Goal: Task Accomplishment & Management: Use online tool/utility

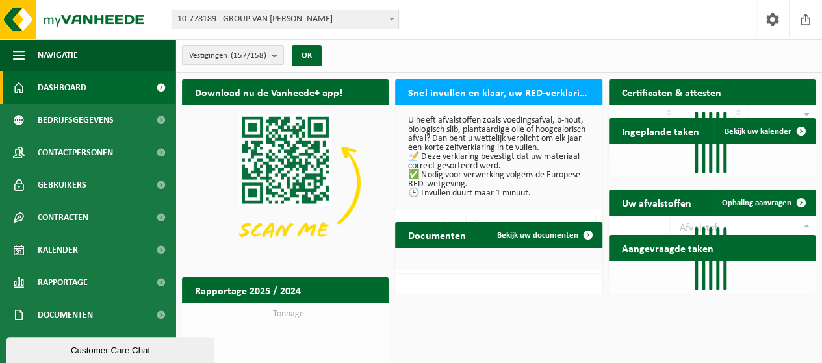
click at [250, 20] on span "10-778189 - GROUP VAN [PERSON_NAME]" at bounding box center [285, 19] width 226 height 18
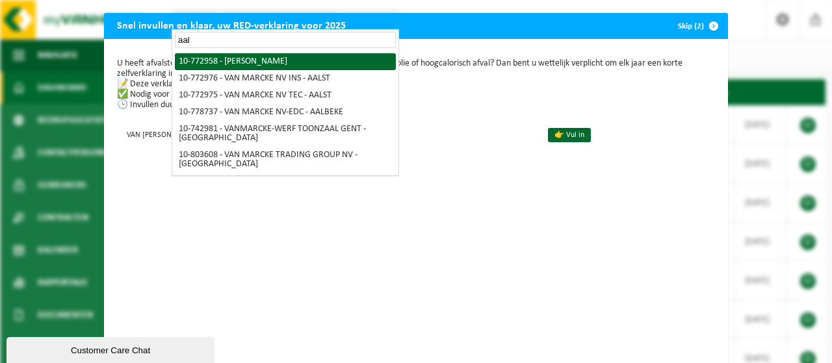
type input "aal"
select select "20235"
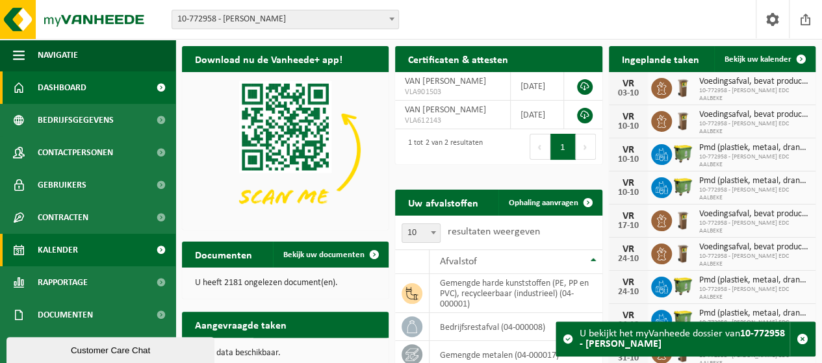
click at [72, 244] on span "Kalender" at bounding box center [58, 250] width 40 height 33
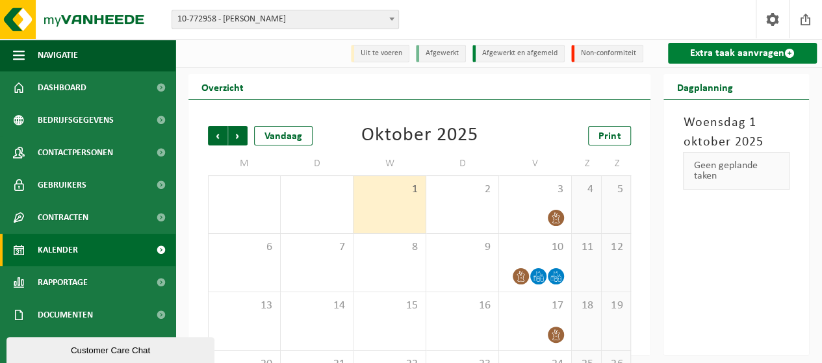
click at [722, 55] on link "Extra taak aanvragen" at bounding box center [742, 53] width 149 height 21
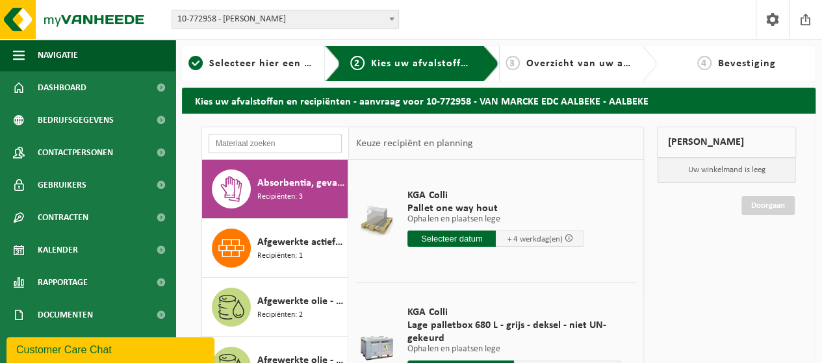
click at [290, 145] on input "text" at bounding box center [275, 144] width 133 height 20
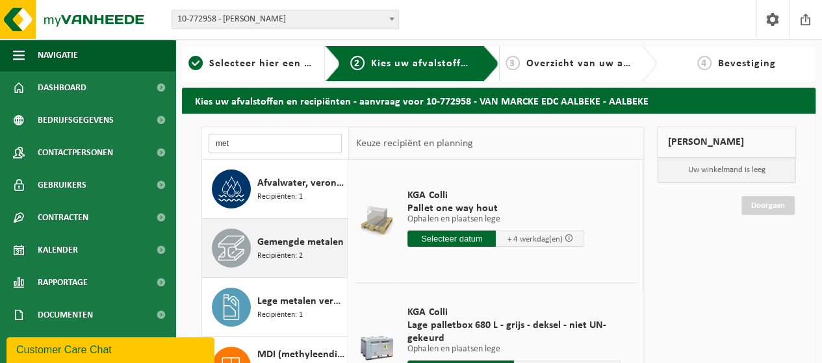
type input "met"
click at [289, 237] on span "Gemengde metalen" at bounding box center [300, 243] width 86 height 16
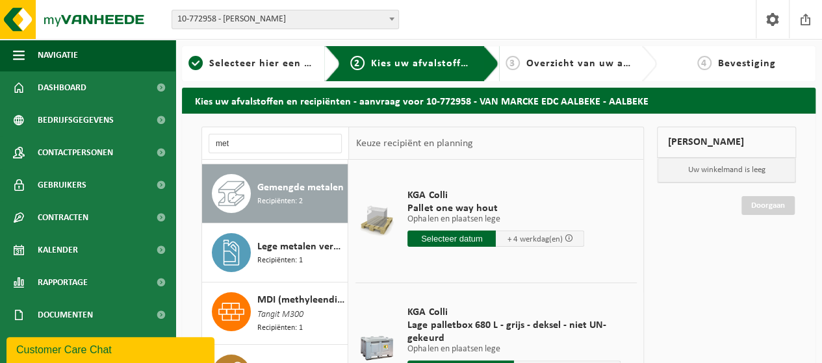
scroll to position [59, 0]
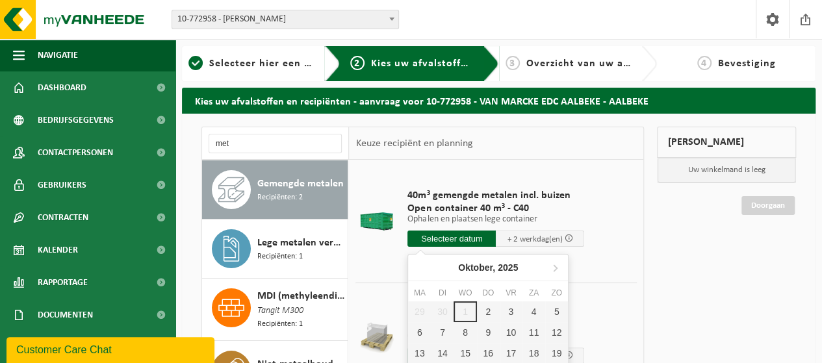
click at [469, 237] on input "text" at bounding box center [452, 239] width 88 height 16
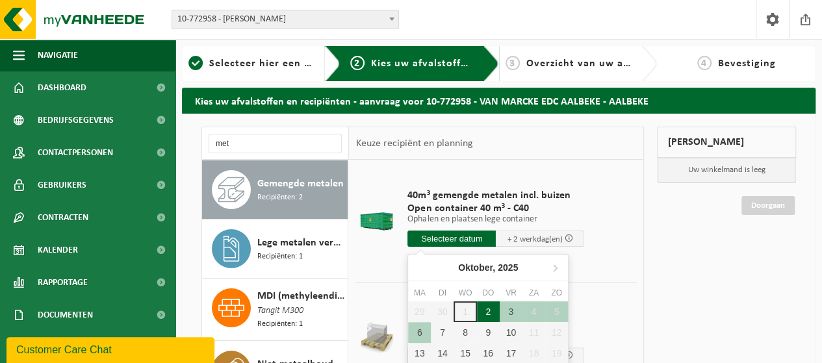
click at [487, 315] on div "2" at bounding box center [488, 312] width 23 height 21
type input "Van 2025-10-02"
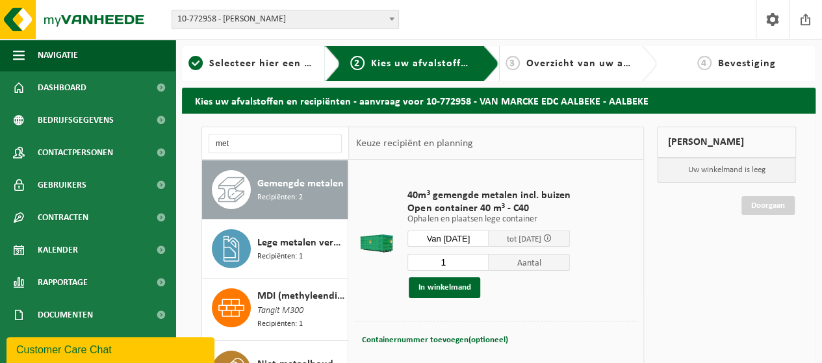
scroll to position [101, 0]
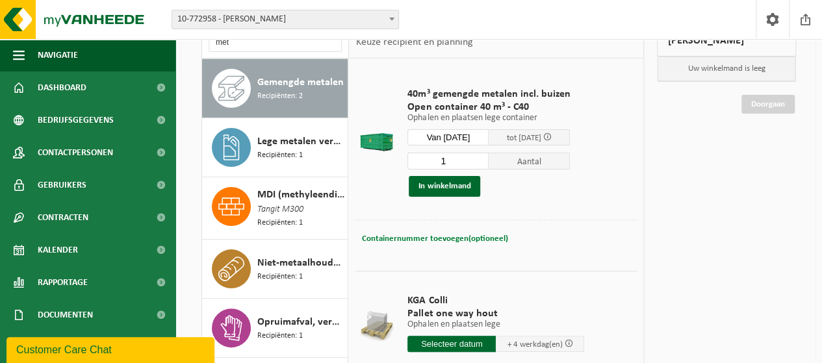
click at [478, 235] on span "Containernummer toevoegen(optioneel)" at bounding box center [434, 239] width 146 height 8
type input "C40-225"
click at [452, 180] on button "In winkelmand" at bounding box center [445, 186] width 72 height 21
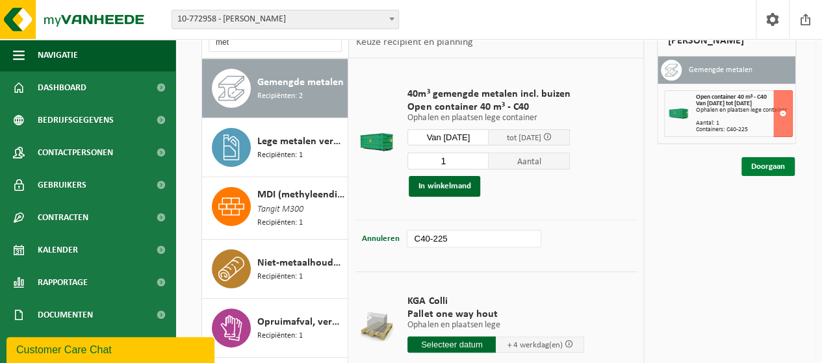
click at [767, 163] on link "Doorgaan" at bounding box center [768, 166] width 53 height 19
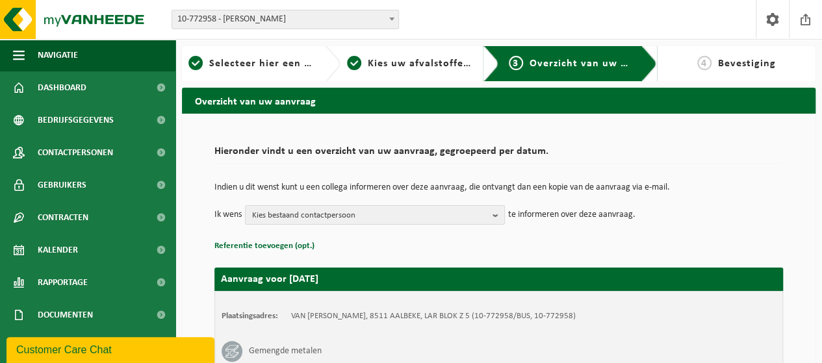
scroll to position [203, 0]
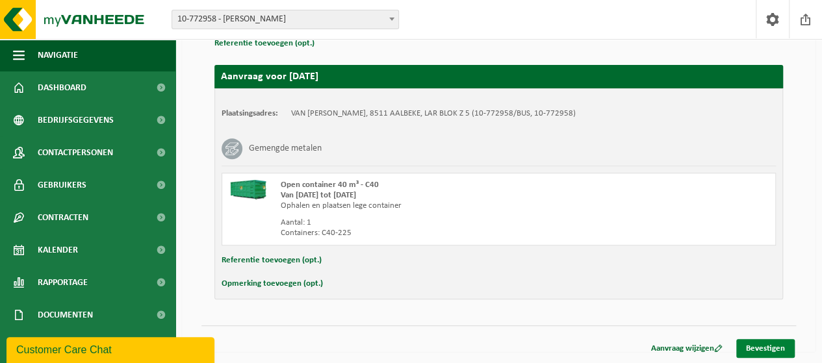
click at [773, 345] on link "Bevestigen" at bounding box center [765, 348] width 59 height 19
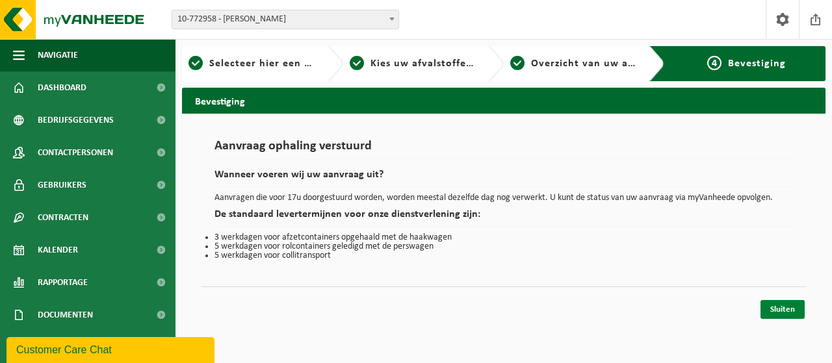
click at [789, 306] on link "Sluiten" at bounding box center [783, 309] width 44 height 19
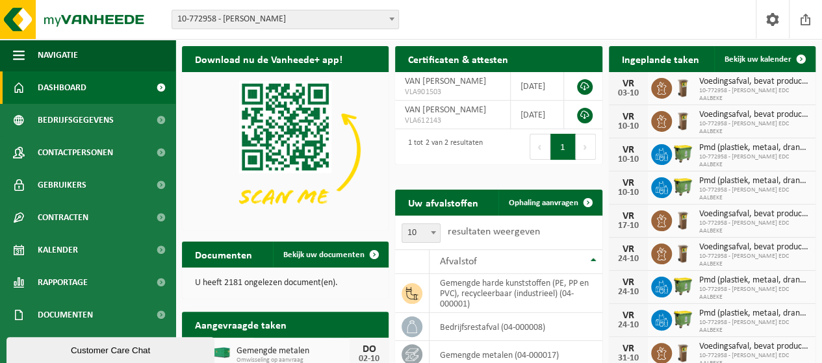
click at [39, 89] on span "Dashboard" at bounding box center [62, 88] width 49 height 33
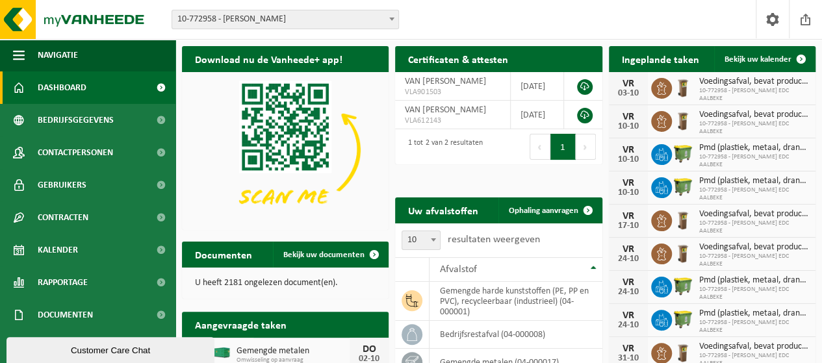
scroll to position [204, 0]
